Goal: Information Seeking & Learning: Learn about a topic

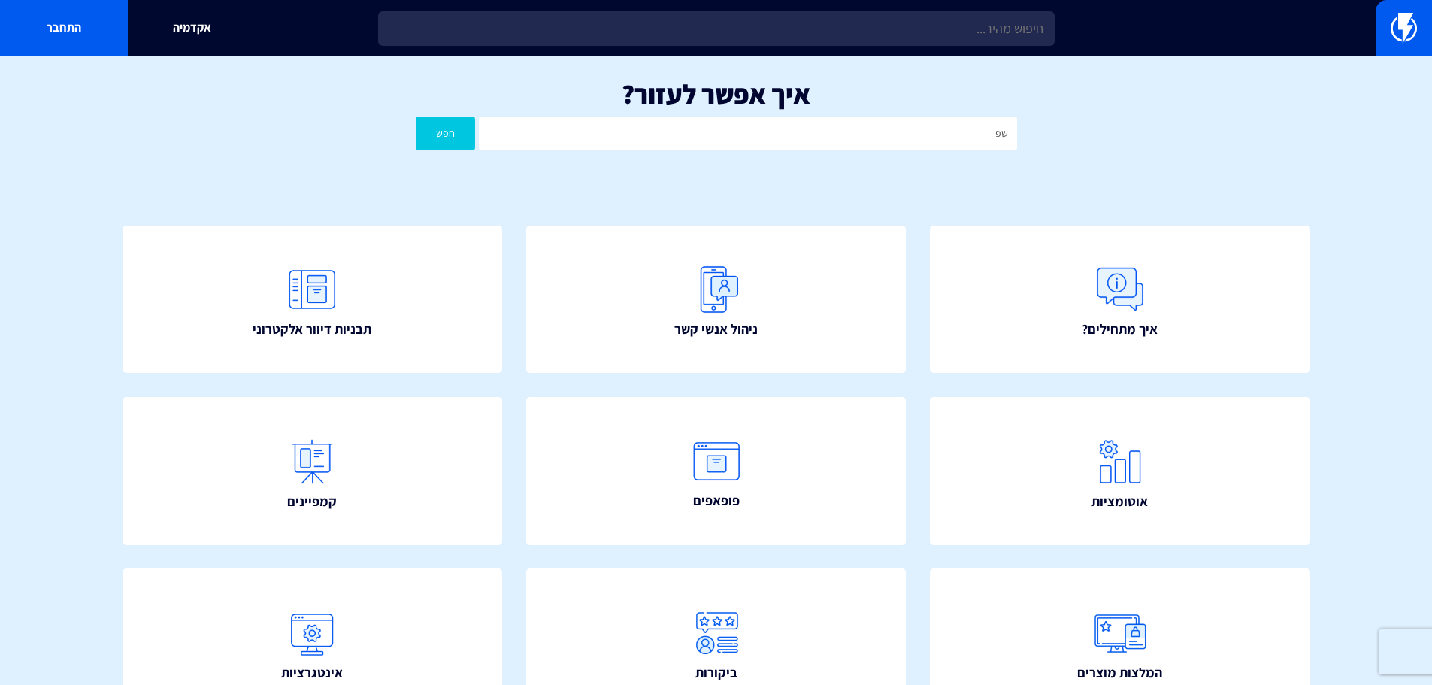
type input "ש"
type input "api"
click at [416, 117] on button "חפש" at bounding box center [446, 134] width 60 height 34
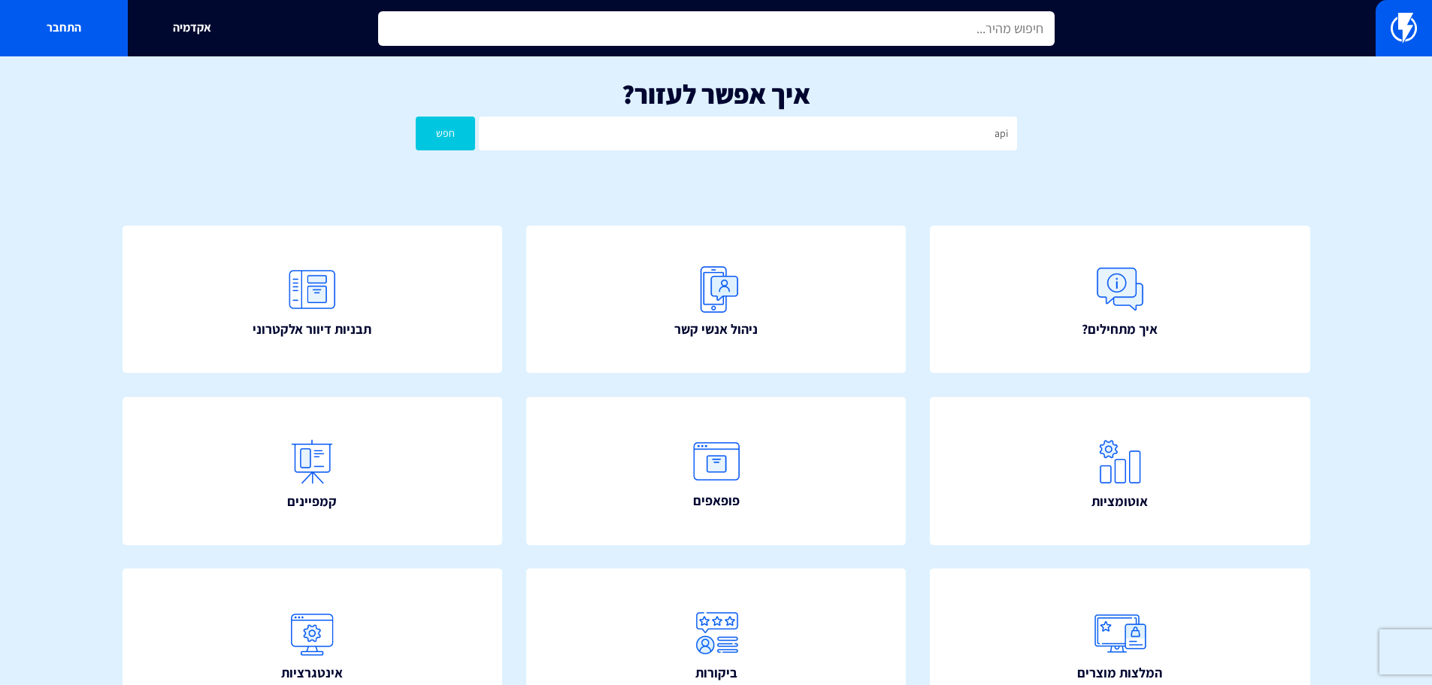
click at [847, 28] on input "text" at bounding box center [716, 28] width 677 height 35
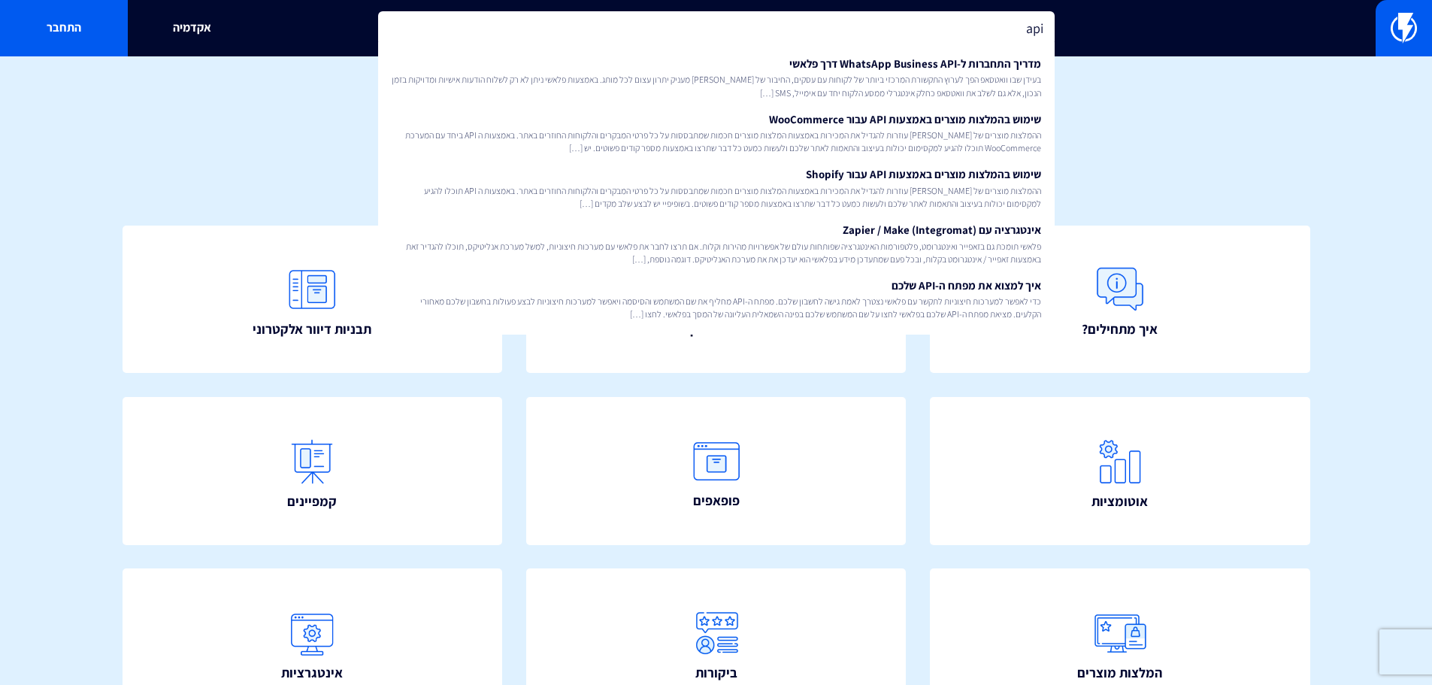
type input "api"
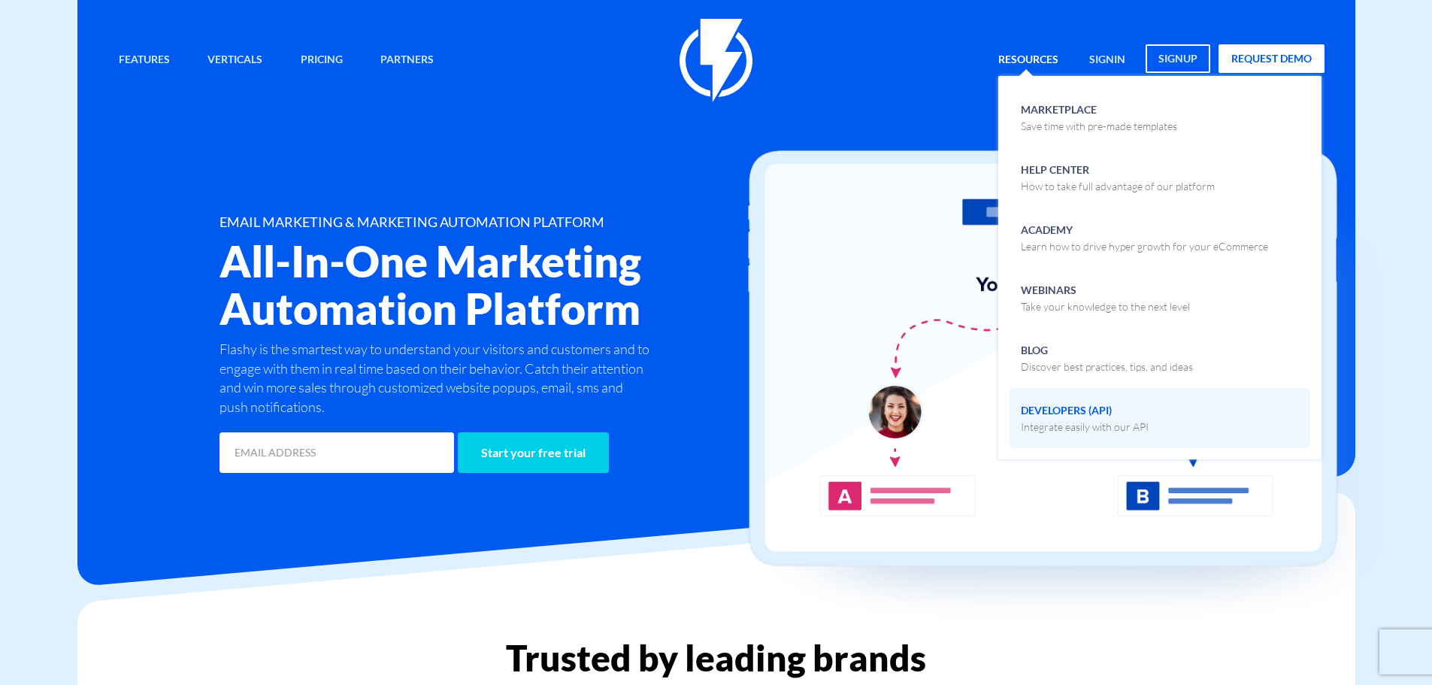
click at [1055, 401] on span "Developers (API) Integrate easily with our API" at bounding box center [1085, 416] width 128 height 35
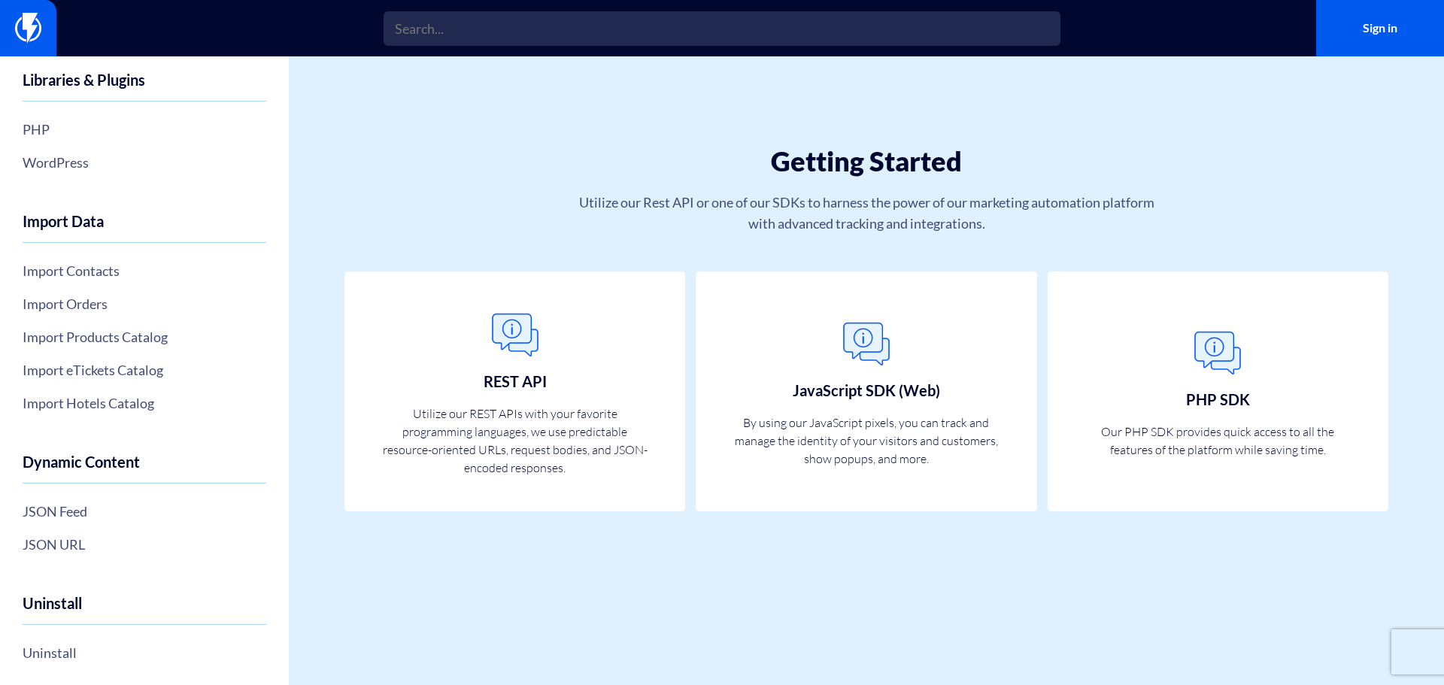
scroll to position [471, 0]
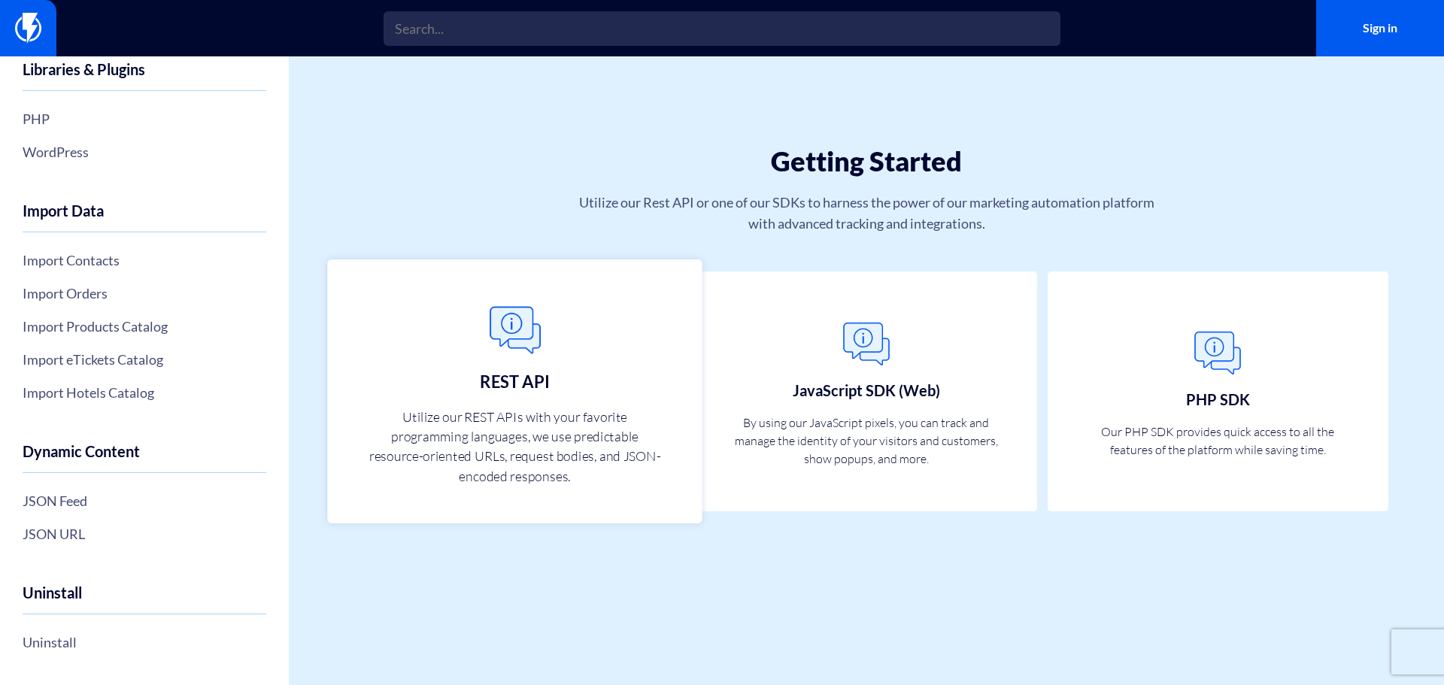
click at [538, 478] on p "Utilize our REST APIs with your favorite programming languages, we use predicta…" at bounding box center [514, 446] width 299 height 80
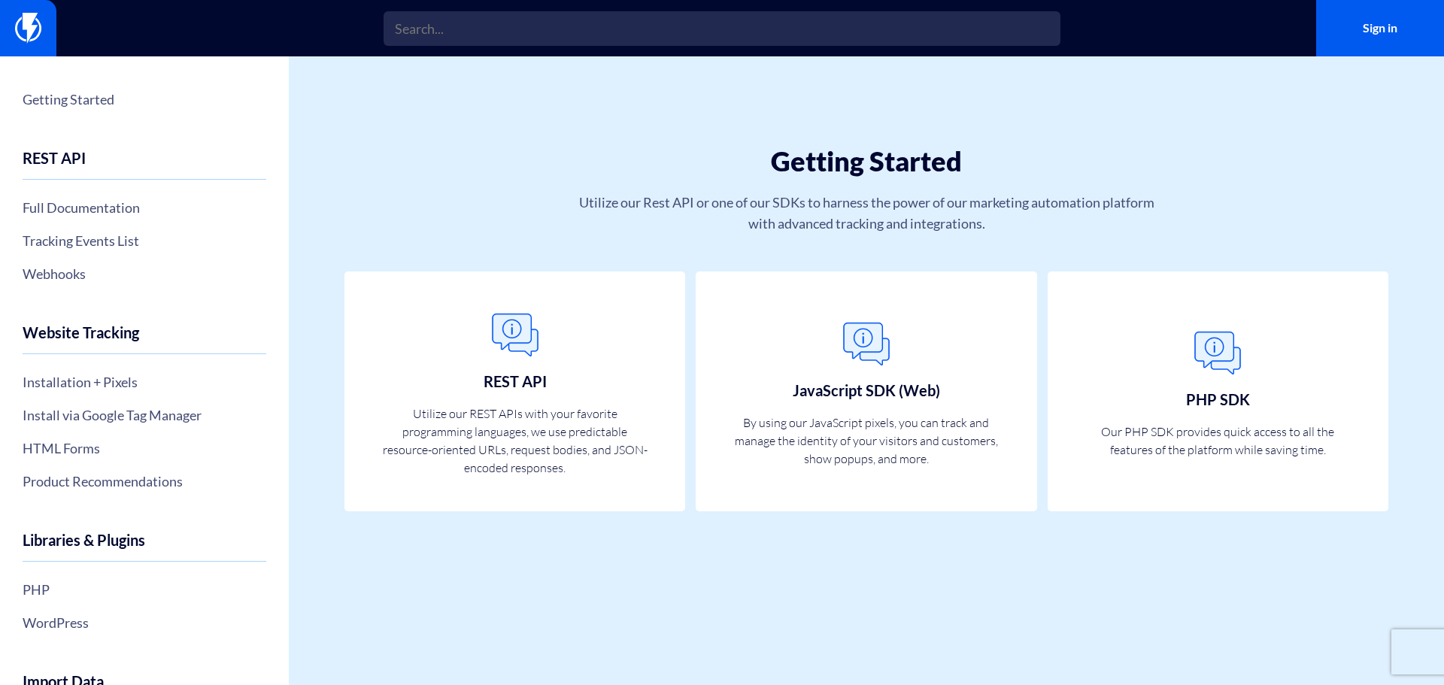
click at [103, 220] on div "Full Documentation Tracking Events List Webhooks" at bounding box center [145, 240] width 244 height 107
click at [120, 200] on link "Full Documentation" at bounding box center [145, 208] width 244 height 26
click at [395, 631] on div "Getting Started Utilize our Rest API or one of our SDKs to harness the power of…" at bounding box center [866, 370] width 1155 height 629
drag, startPoint x: 392, startPoint y: 616, endPoint x: 429, endPoint y: 553, distance: 73.5
click at [392, 616] on div "Getting Started Utilize our Rest API or one of our SDKs to harness the power of…" at bounding box center [866, 370] width 1155 height 629
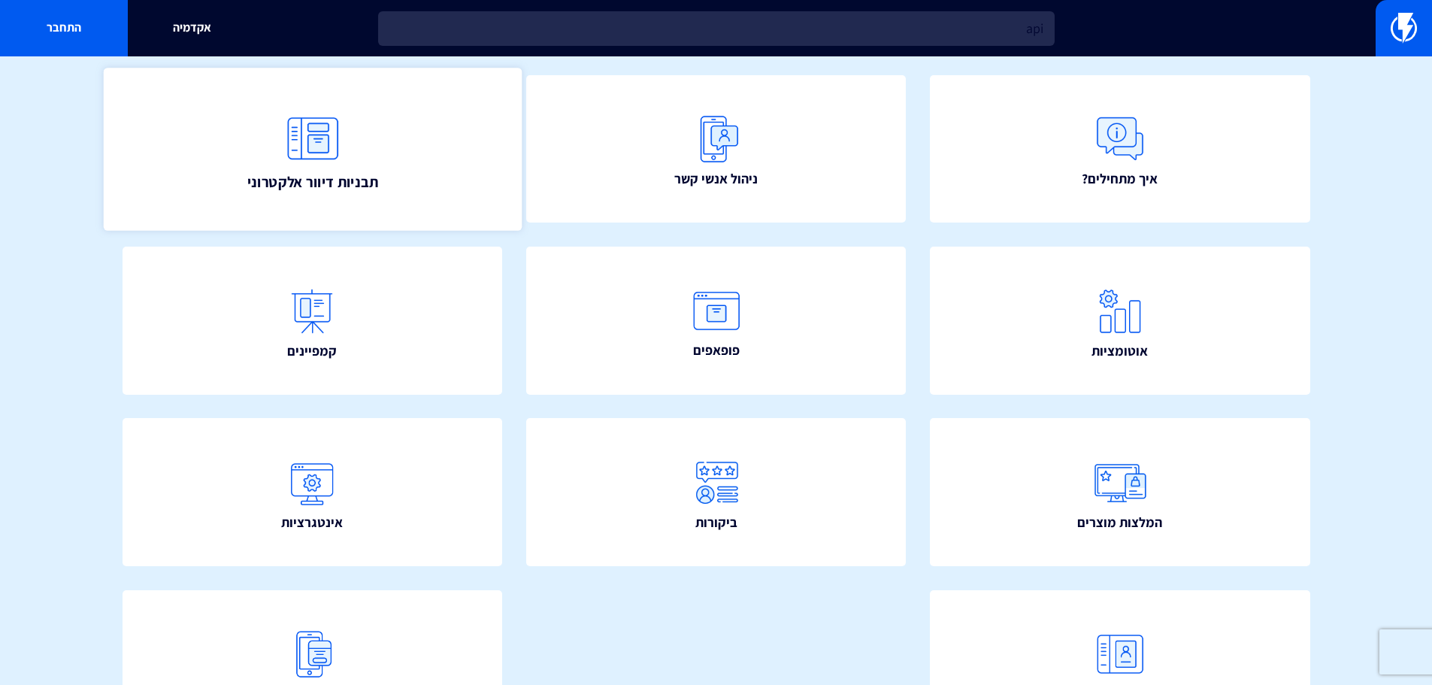
scroll to position [226, 0]
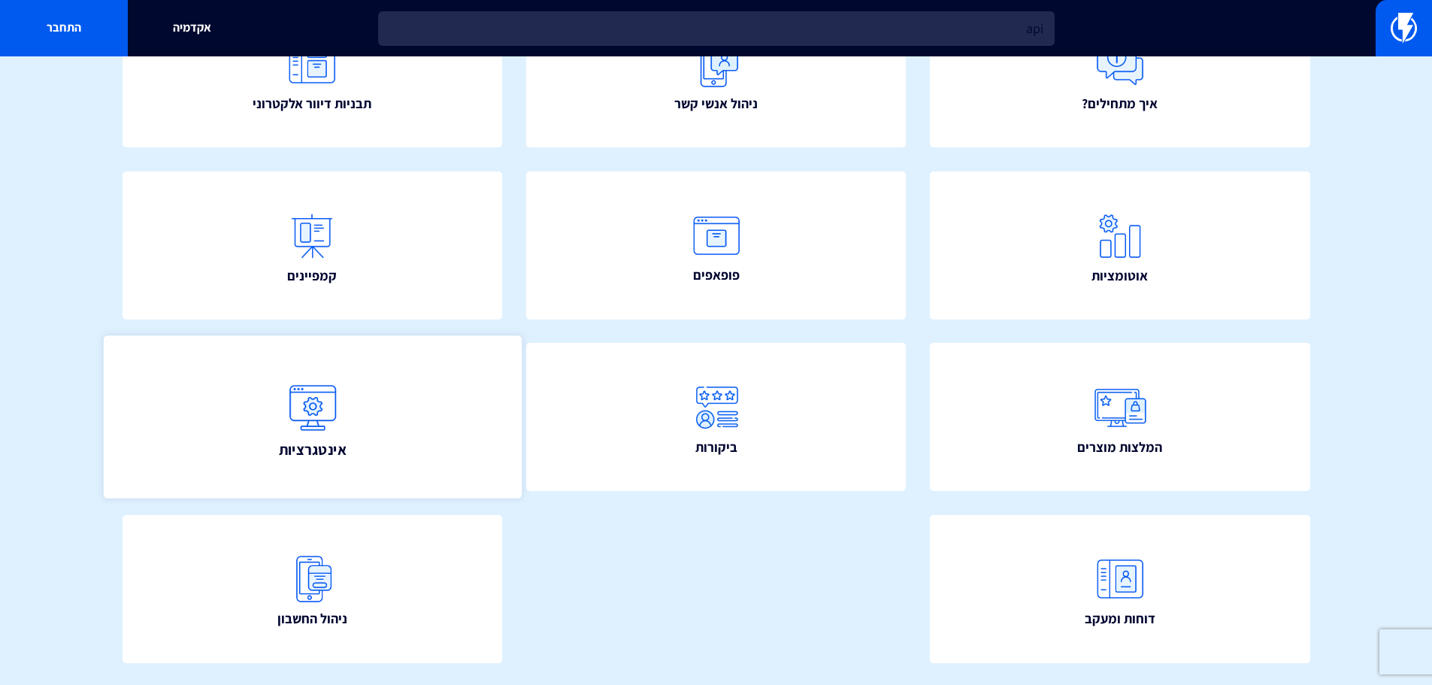
click at [400, 422] on link "אינטגרציות" at bounding box center [312, 417] width 418 height 162
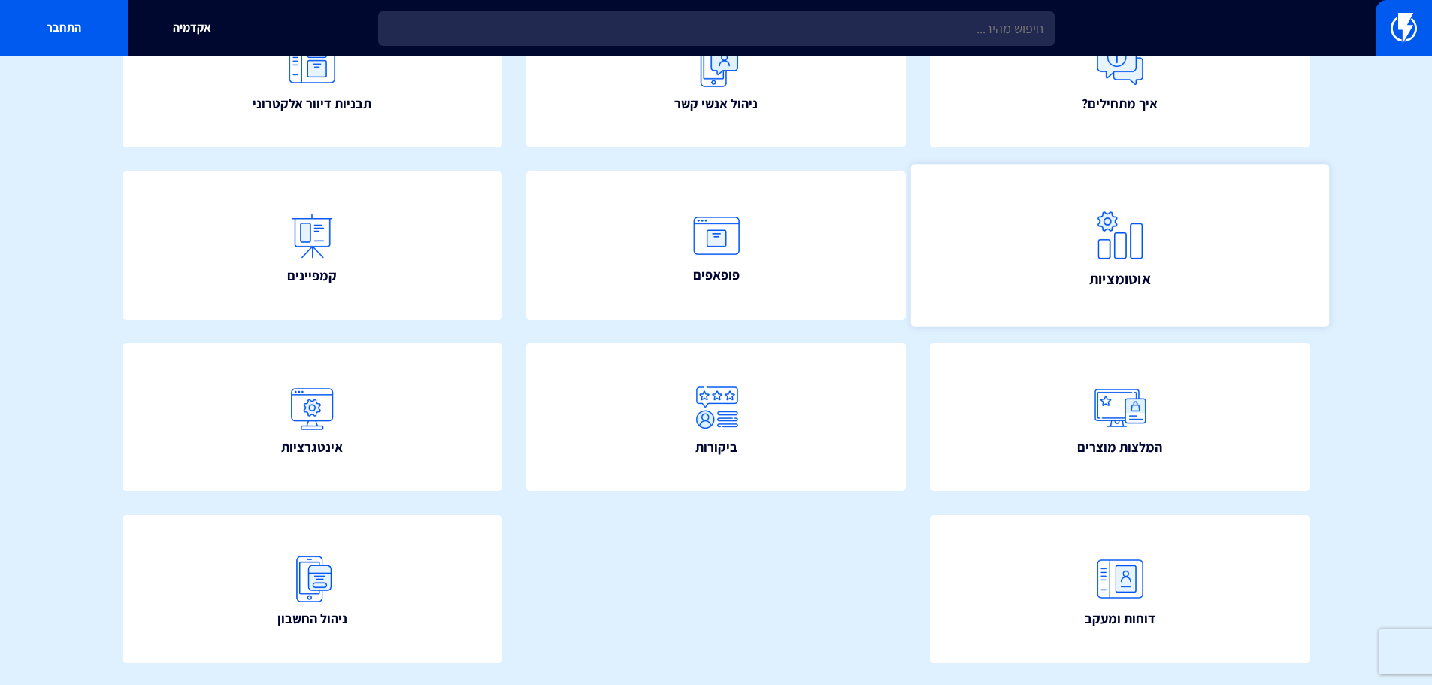
click at [1109, 298] on link "אוטומציות" at bounding box center [1120, 245] width 418 height 162
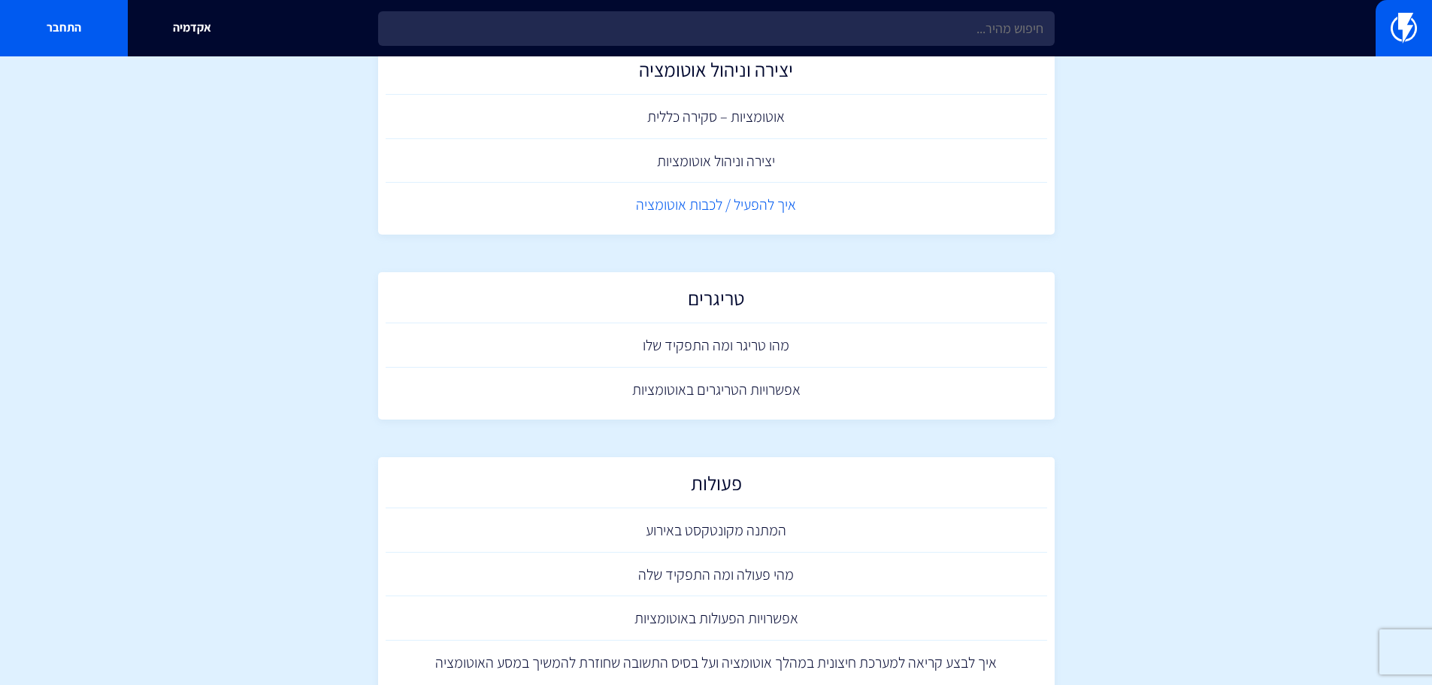
scroll to position [75, 0]
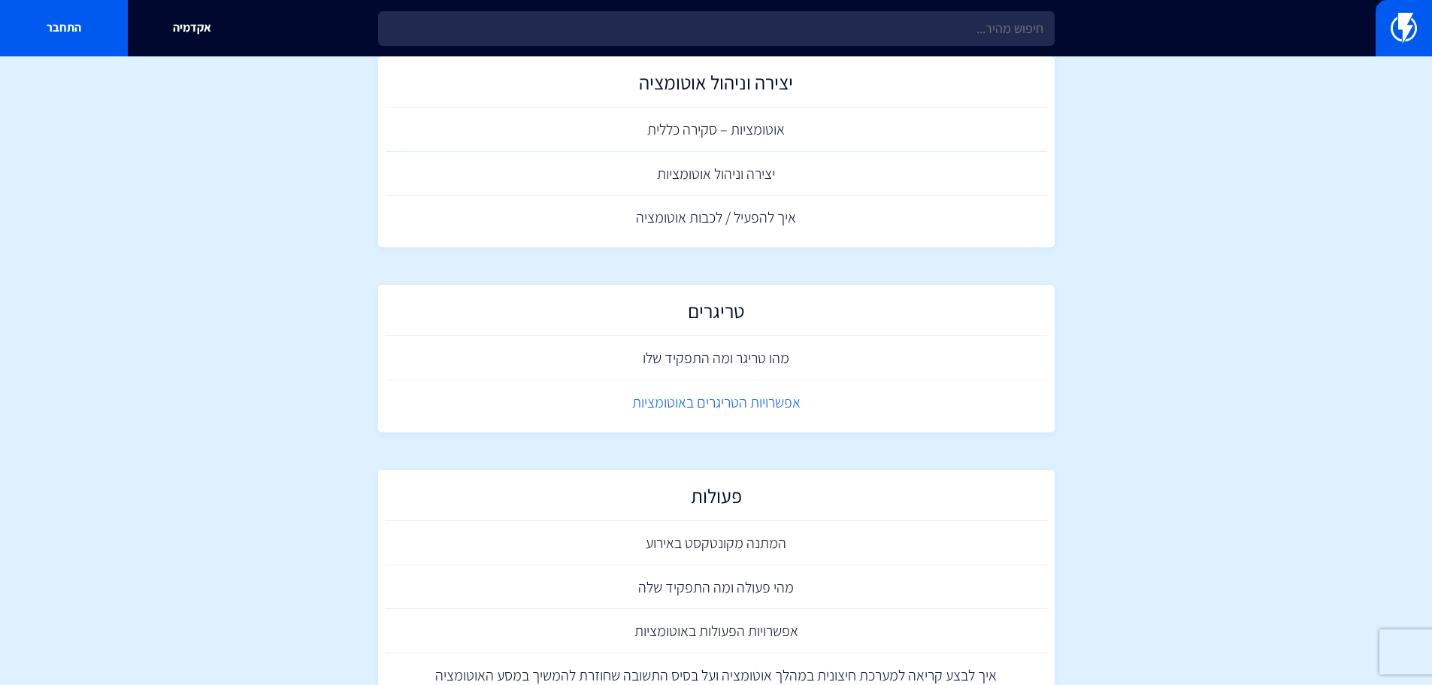
click at [677, 408] on link "אפשרויות הטריגרים באוטומציות" at bounding box center [717, 402] width 662 height 44
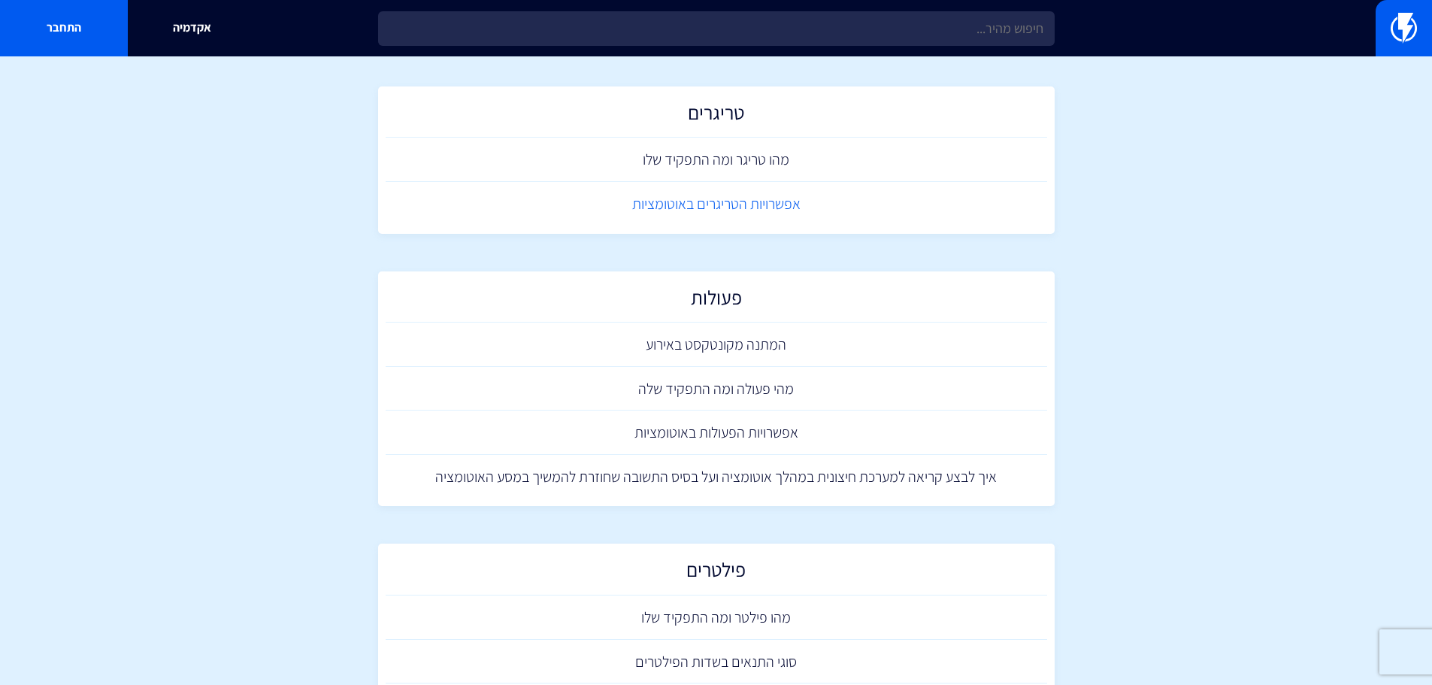
scroll to position [301, 0]
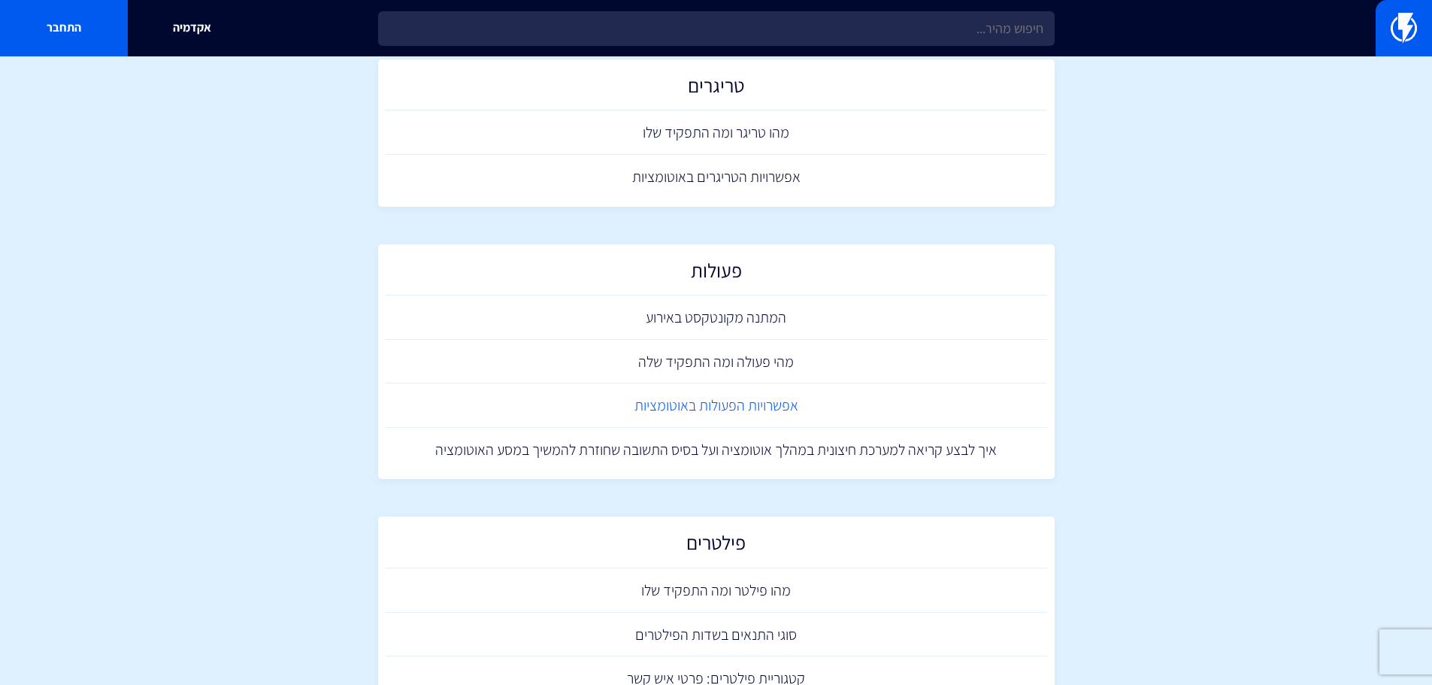
click at [686, 412] on link "אפשרויות הפעולות באוטומציות" at bounding box center [717, 405] width 662 height 44
